Goal: Transaction & Acquisition: Purchase product/service

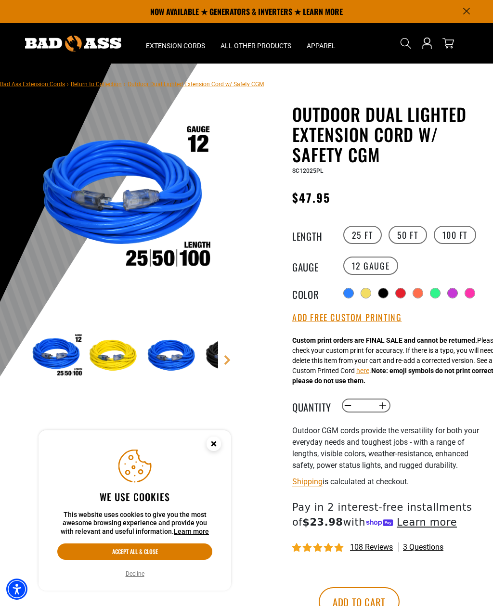
click at [437, 288] on div at bounding box center [435, 293] width 10 height 10
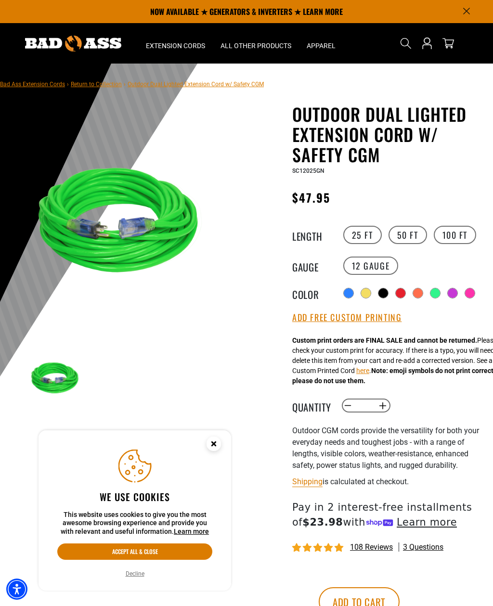
click at [470, 289] on div at bounding box center [470, 293] width 10 height 10
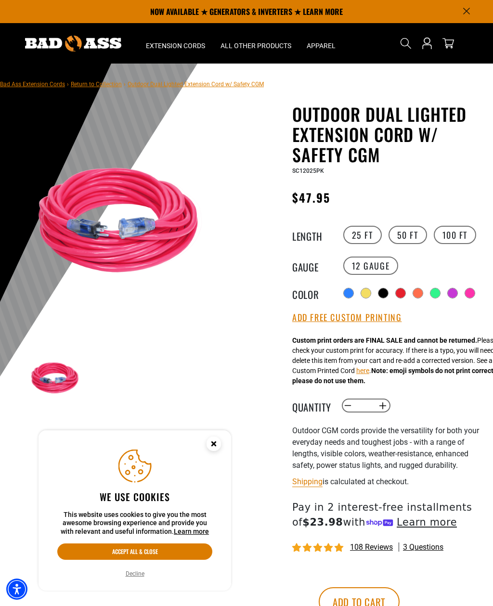
click at [414, 292] on div at bounding box center [418, 293] width 10 height 10
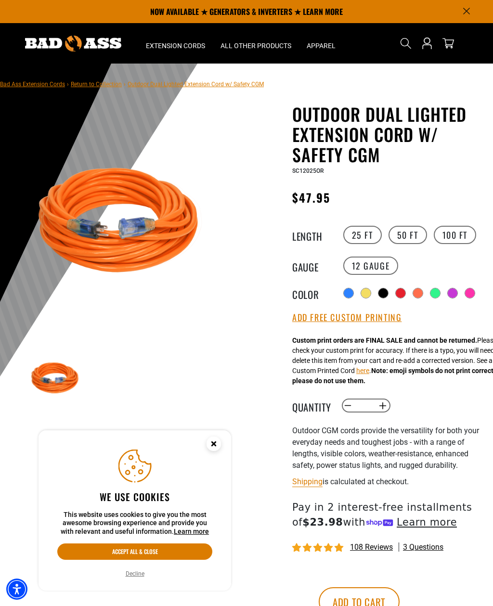
click at [395, 291] on label "Radio button" at bounding box center [400, 293] width 11 height 11
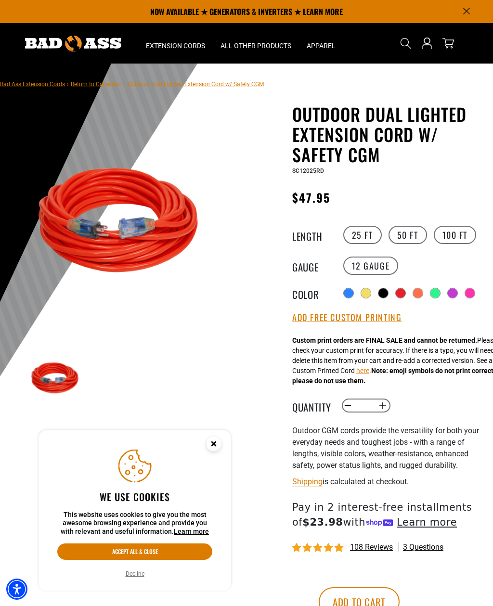
click at [351, 290] on div at bounding box center [348, 293] width 10 height 10
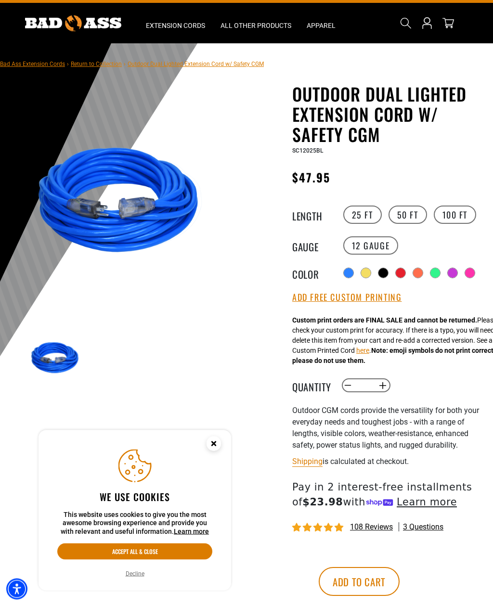
click at [386, 297] on button "Add Free Custom Printing" at bounding box center [346, 297] width 109 height 11
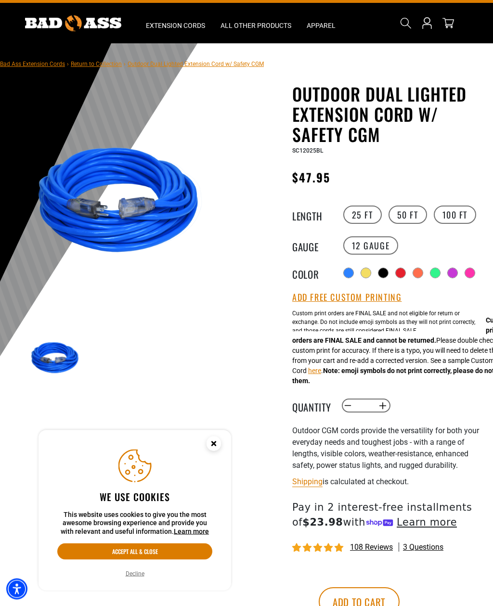
scroll to position [20, 0]
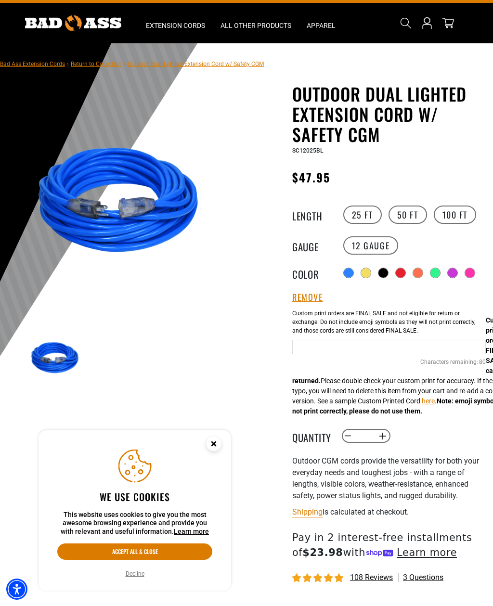
click at [423, 342] on input "text" at bounding box center [388, 347] width 193 height 14
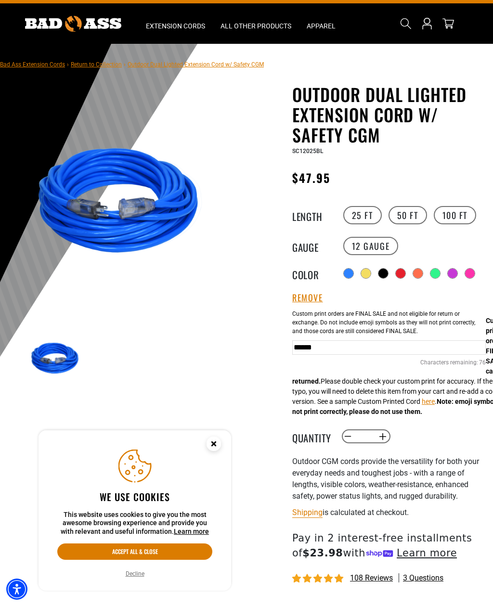
type input "*******"
click at [453, 271] on div at bounding box center [452, 273] width 10 height 10
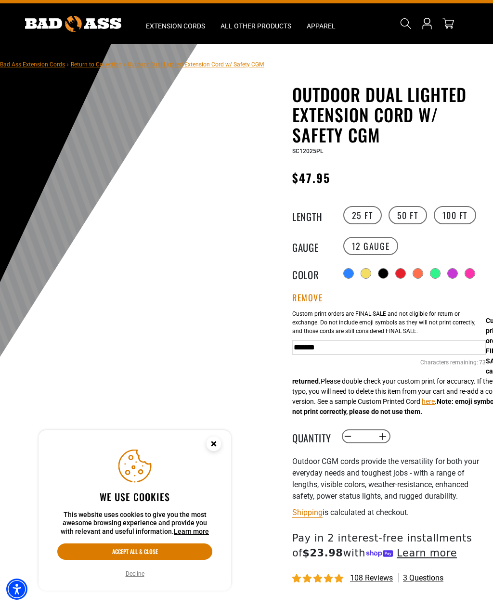
scroll to position [20, 0]
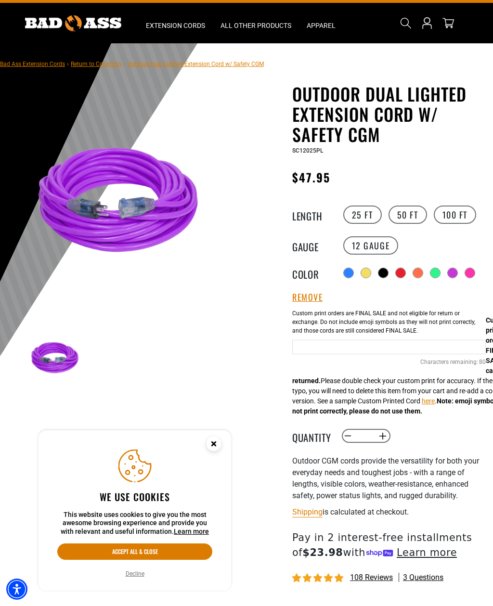
click at [422, 348] on input "text" at bounding box center [388, 347] width 193 height 14
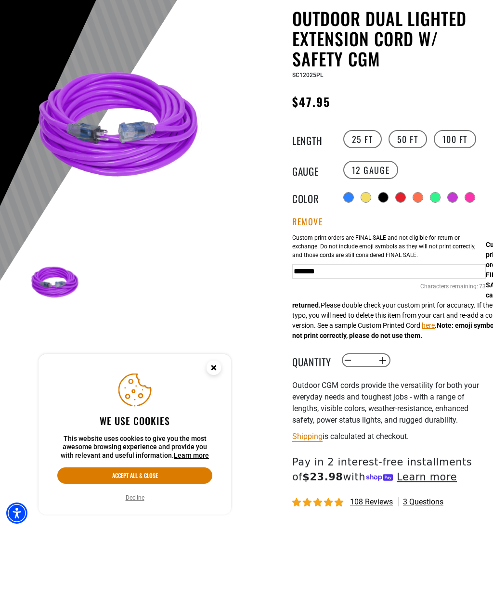
type input "*******"
click at [455, 428] on div "Decrease quantity for Outdoor Dual Lighted Extension Cord w/ Safety CGM * Incre…" at bounding box center [421, 436] width 161 height 16
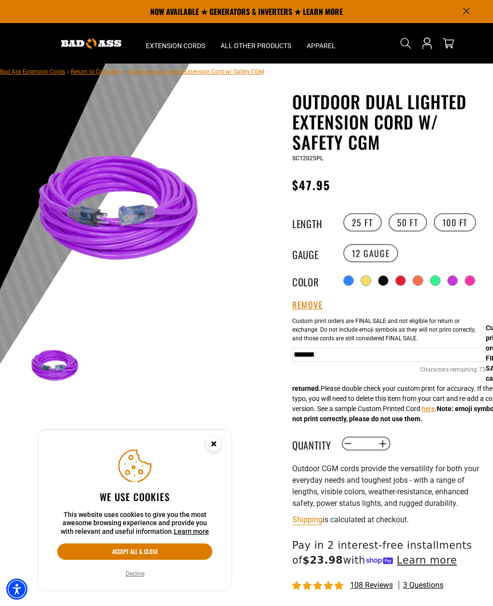
scroll to position [3, 0]
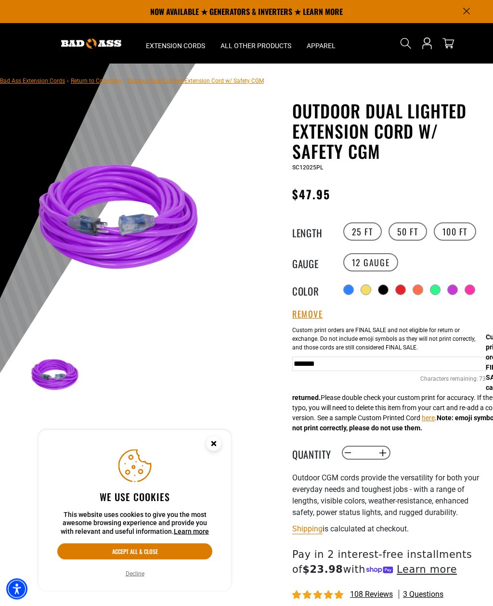
click at [163, 56] on div "All Extension Cords General Purpose Outdoor Indoor" at bounding box center [175, 165] width 75 height 226
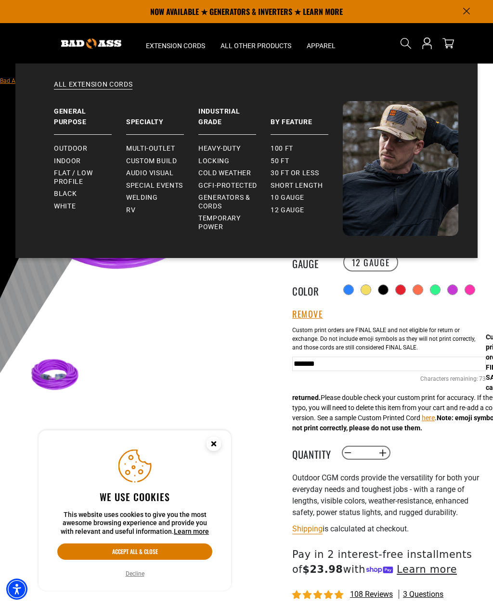
click at [63, 148] on span "Outdoor" at bounding box center [70, 148] width 33 height 9
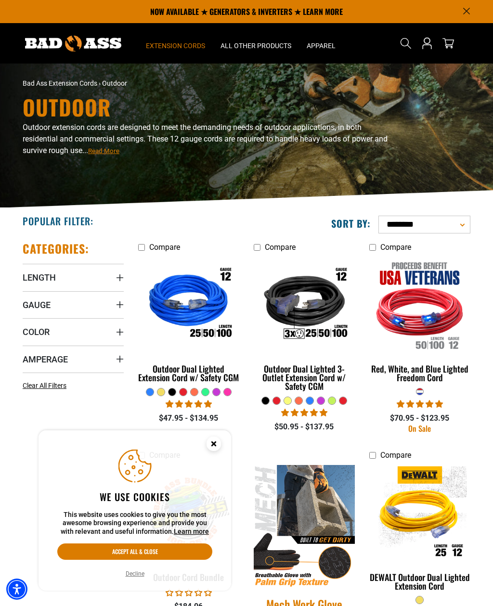
click at [163, 52] on div "All Extension Cords General Purpose Outdoor Indoor" at bounding box center [175, 165] width 75 height 226
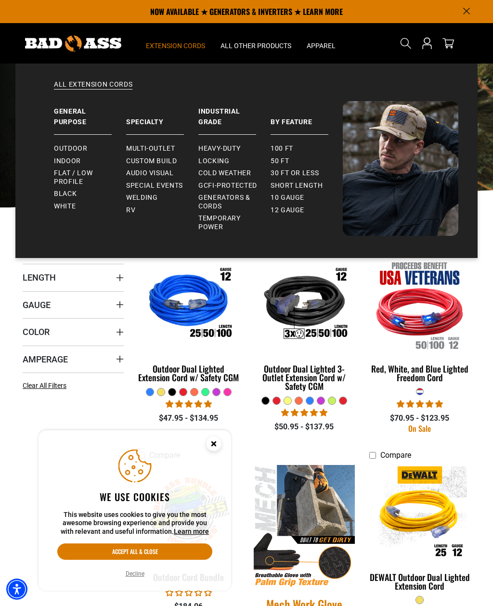
click at [134, 160] on span "Custom Build" at bounding box center [151, 161] width 51 height 9
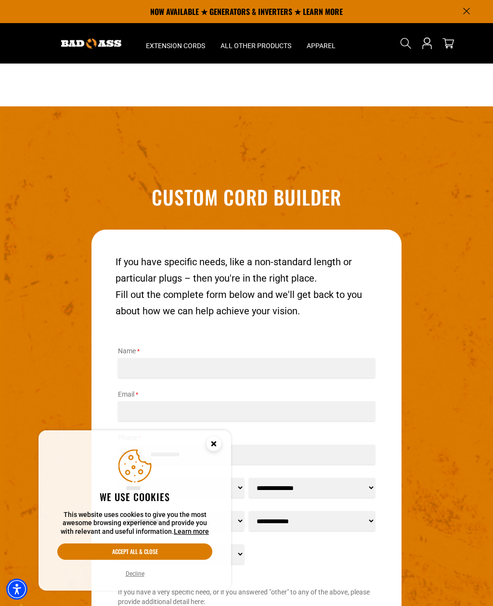
scroll to position [1024, 0]
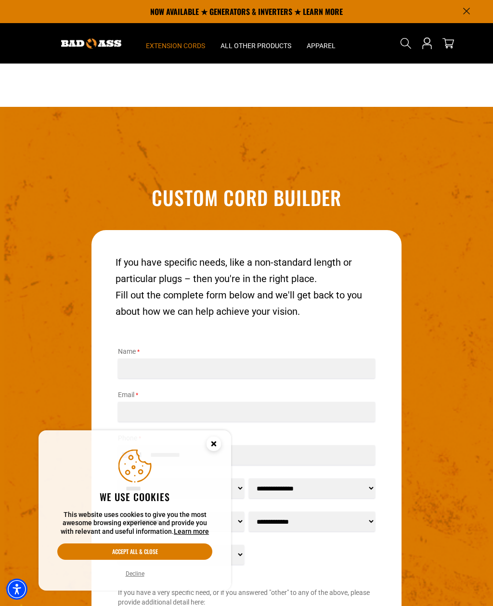
click at [154, 49] on span "Extension Cords" at bounding box center [175, 45] width 59 height 9
click at [152, 50] on summary "Extension Cords" at bounding box center [175, 43] width 75 height 40
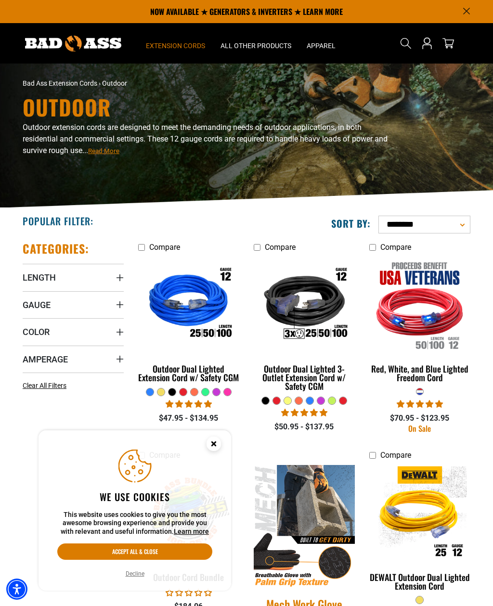
click at [162, 42] on span "Extension Cords" at bounding box center [175, 45] width 59 height 9
click at [167, 51] on summary "Extension Cords" at bounding box center [175, 43] width 75 height 40
click at [160, 46] on span "Extension Cords" at bounding box center [175, 45] width 59 height 9
click at [63, 47] on img at bounding box center [73, 44] width 96 height 16
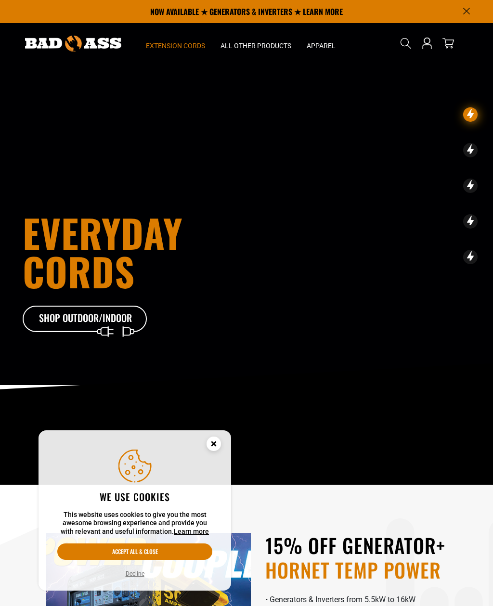
click at [154, 47] on span "Extension Cords" at bounding box center [175, 45] width 59 height 9
click at [162, 42] on span "Extension Cords" at bounding box center [175, 45] width 59 height 9
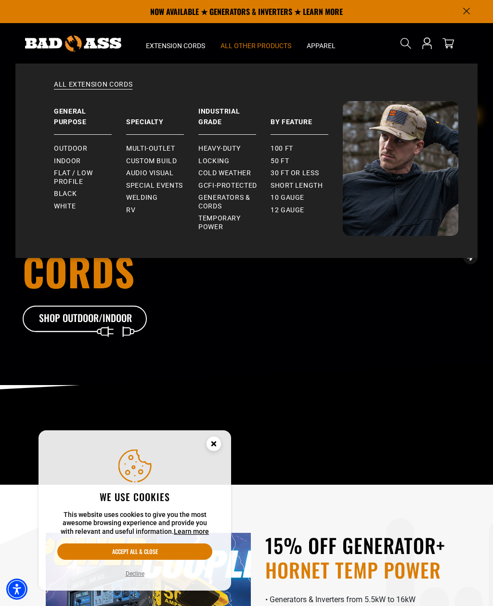
click at [278, 43] on span "All Other Products" at bounding box center [255, 45] width 71 height 9
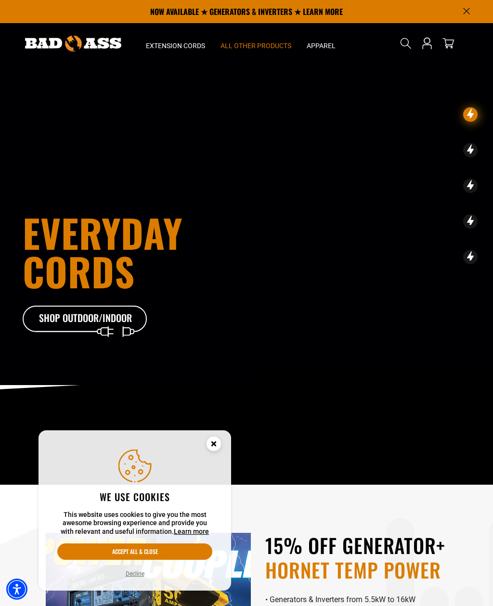
click at [265, 48] on span "All Other Products" at bounding box center [255, 45] width 71 height 9
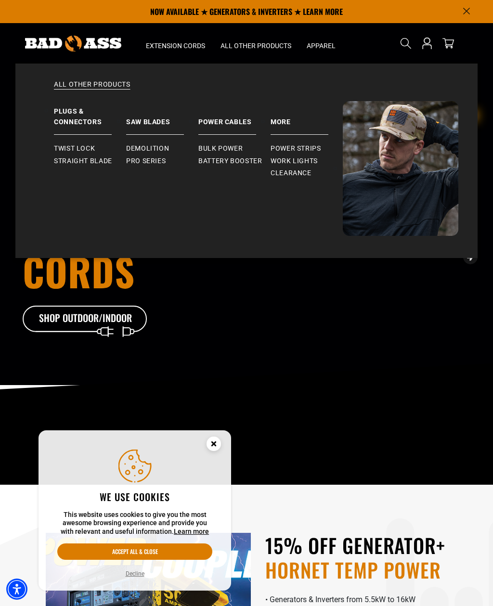
click at [300, 160] on span "Work Lights" at bounding box center [293, 161] width 47 height 9
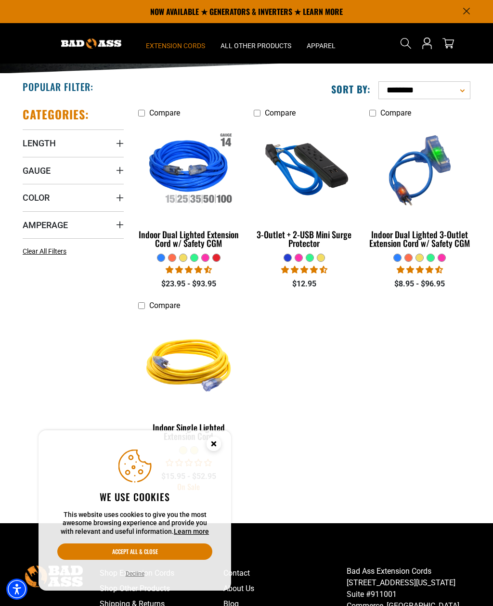
scroll to position [130, 0]
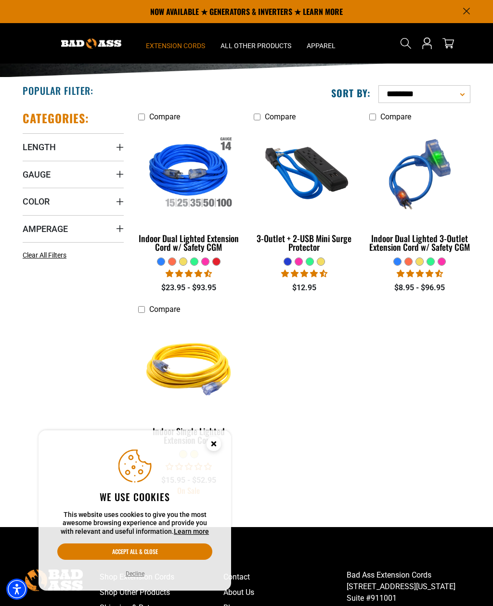
click at [309, 256] on link "3-Outlet + 2-USB Mini Surge Protector" at bounding box center [304, 191] width 101 height 131
click at [187, 264] on div at bounding box center [183, 261] width 8 height 9
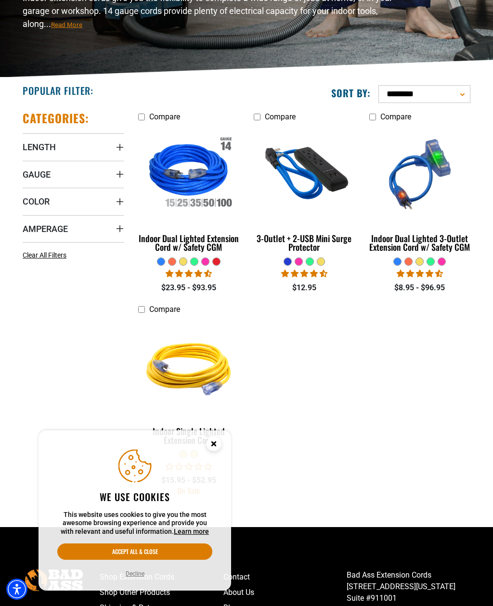
click at [312, 182] on img at bounding box center [304, 173] width 104 height 93
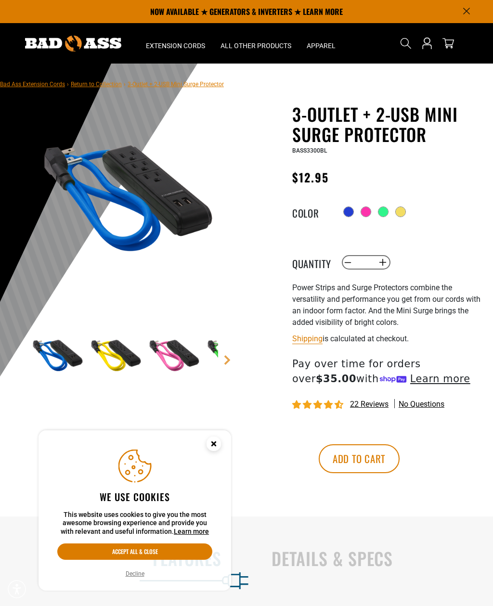
click at [388, 211] on div at bounding box center [383, 212] width 10 height 10
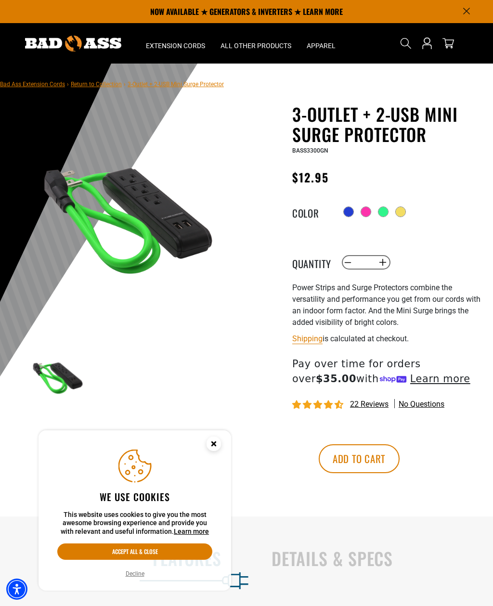
click at [361, 216] on div at bounding box center [366, 212] width 10 height 10
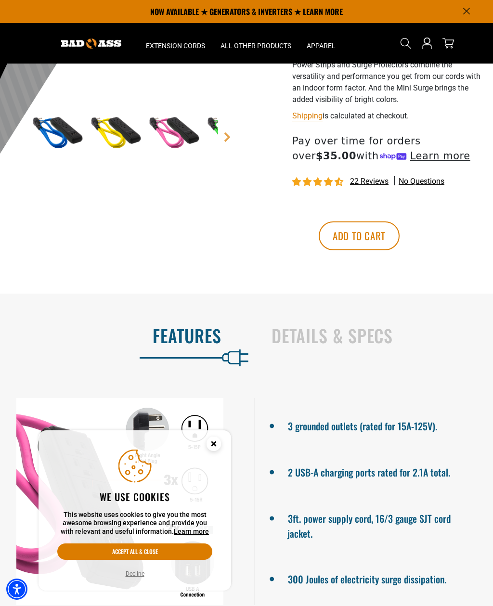
scroll to position [195, 0]
